Goal: Task Accomplishment & Management: Complete application form

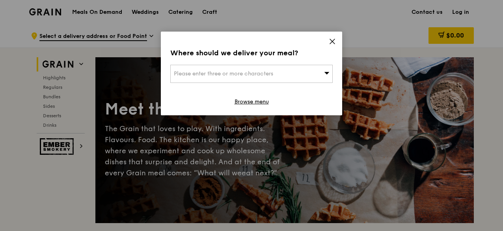
click at [334, 43] on icon at bounding box center [332, 41] width 5 height 5
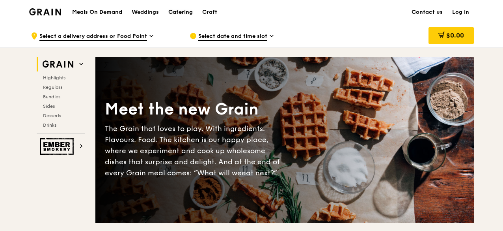
click at [184, 7] on div "Catering" at bounding box center [180, 12] width 24 height 24
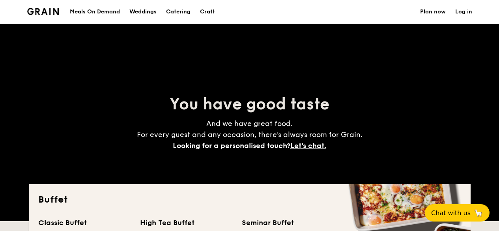
select select
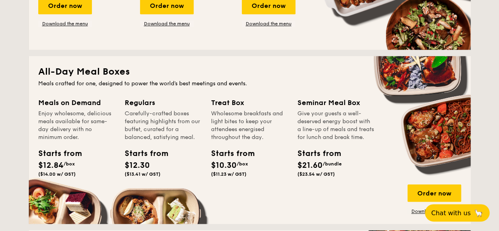
scroll to position [302, 0]
